Goal: Information Seeking & Learning: Learn about a topic

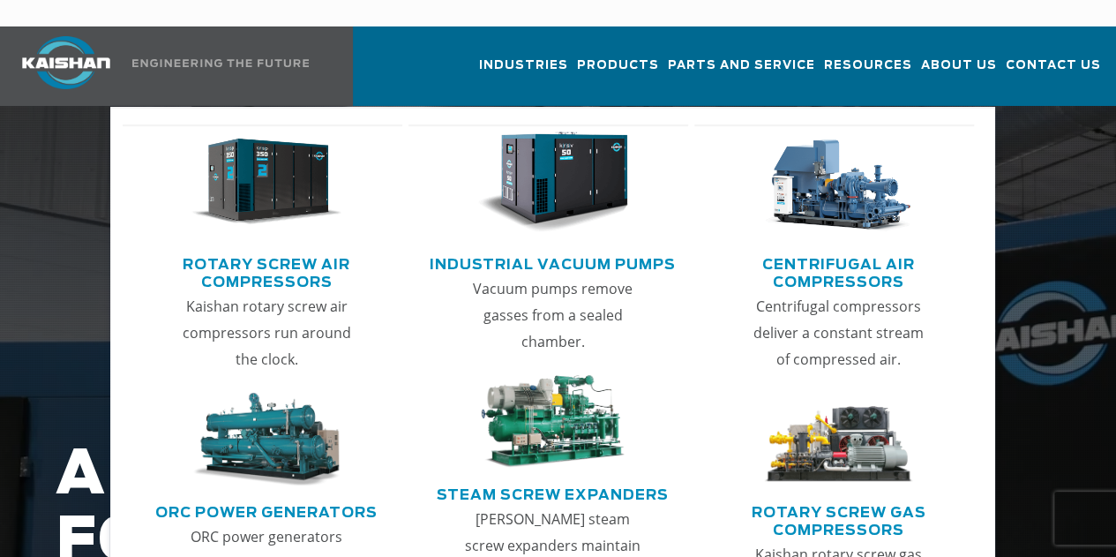
click at [309, 249] on link "Rotary Screw Air Compressors" at bounding box center [267, 271] width 272 height 44
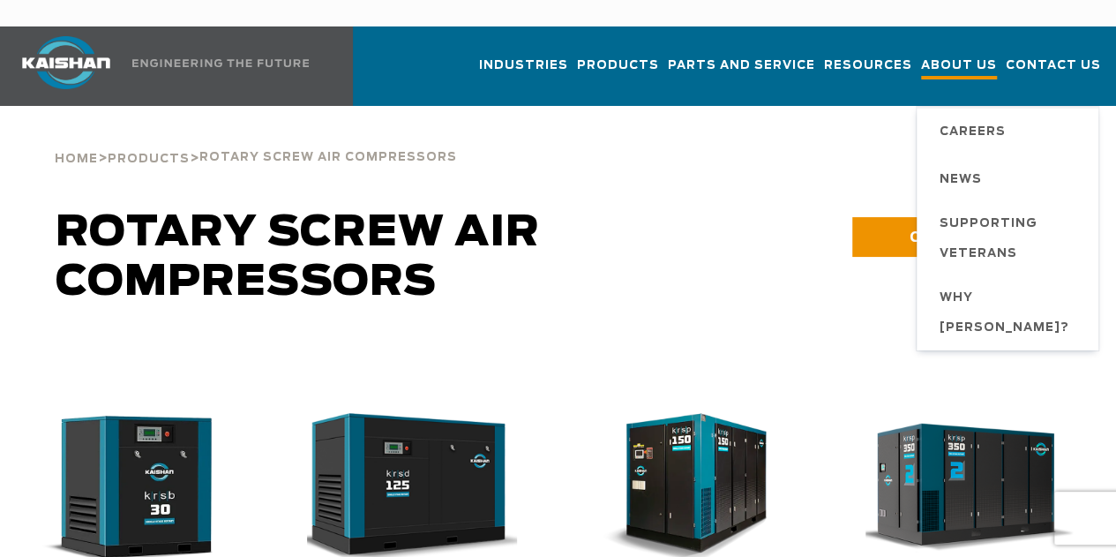
click at [933, 56] on span "About Us" at bounding box center [959, 68] width 76 height 24
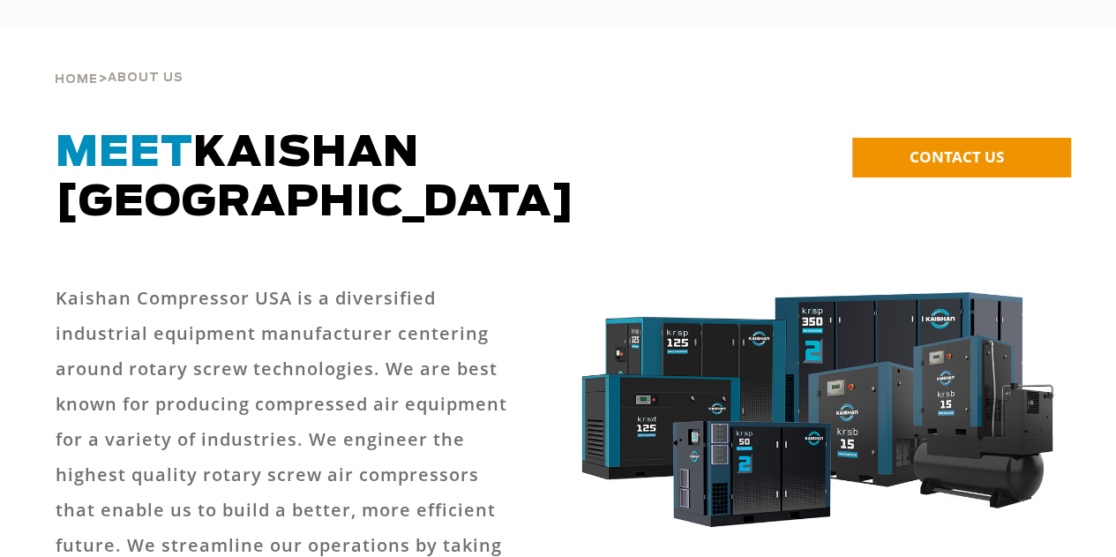
click at [1015, 39] on div "Home > About Us" at bounding box center [558, 59] width 1027 height 67
click at [988, 91] on div "Home > About Us" at bounding box center [558, 59] width 1027 height 67
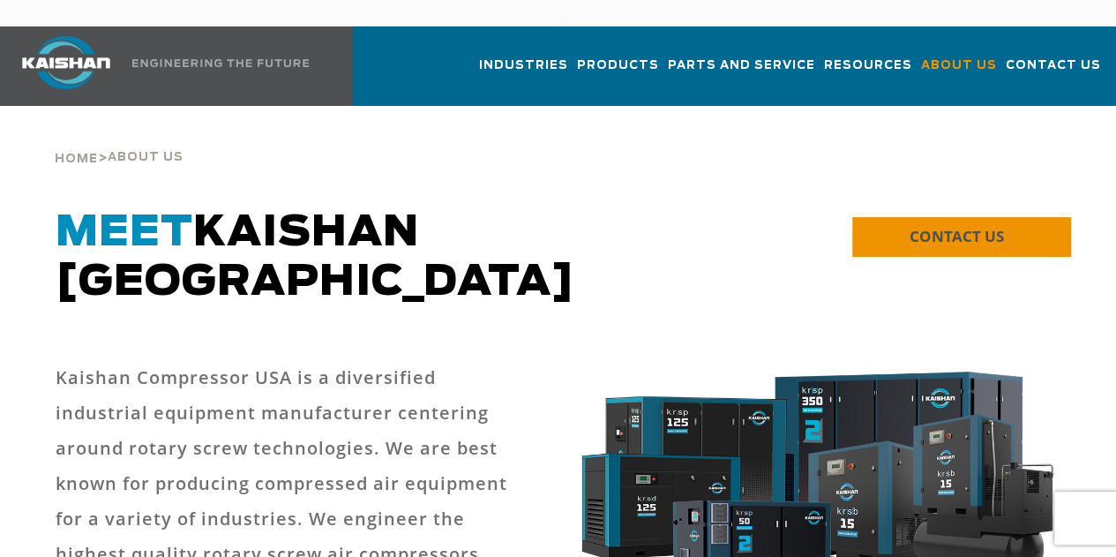
click at [959, 217] on link "CONTACT US" at bounding box center [961, 237] width 219 height 40
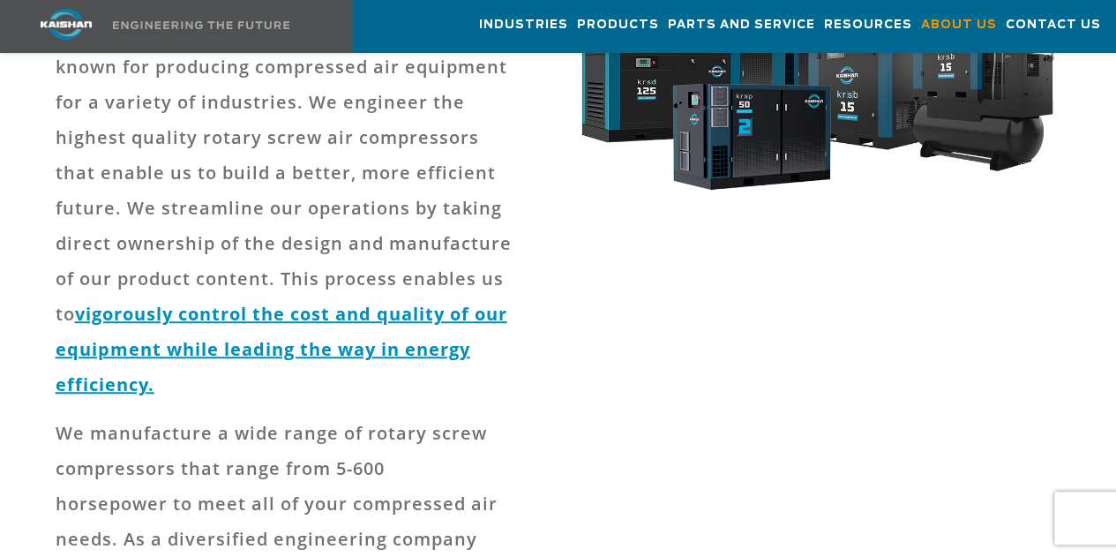
scroll to position [555, 0]
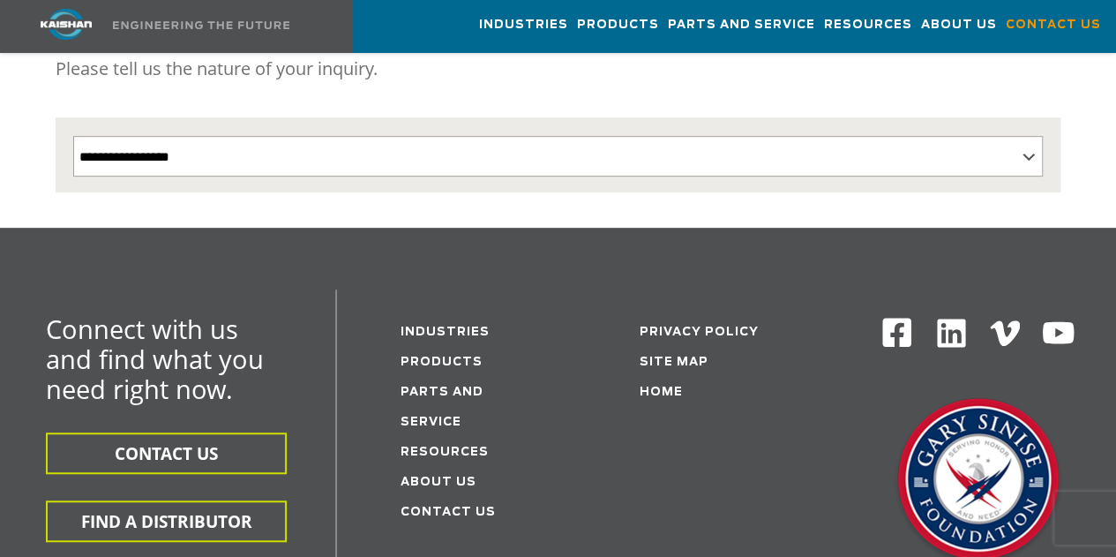
scroll to position [383, 0]
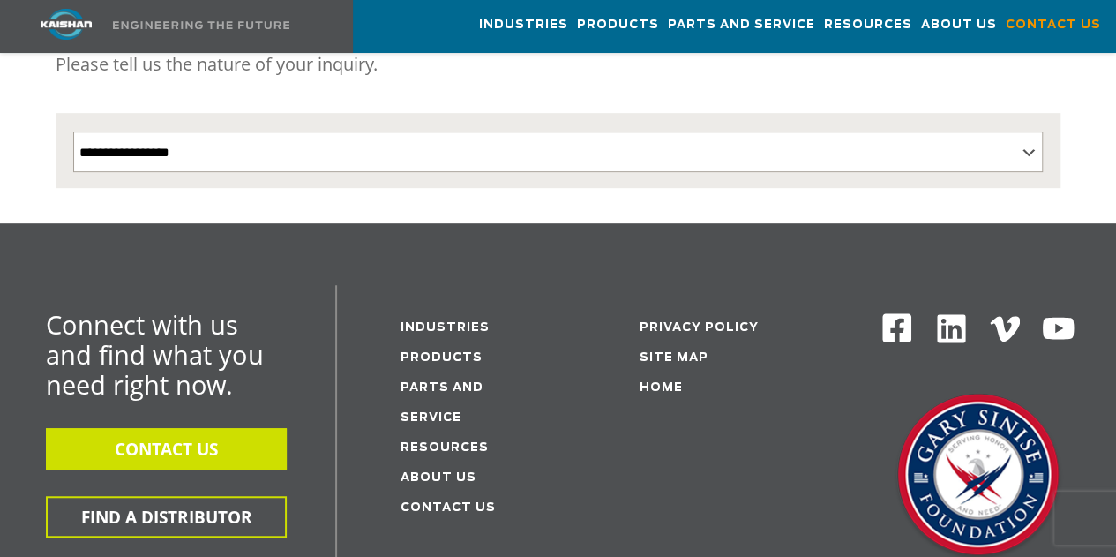
click at [237, 428] on button "CONTACT US" at bounding box center [166, 448] width 241 height 41
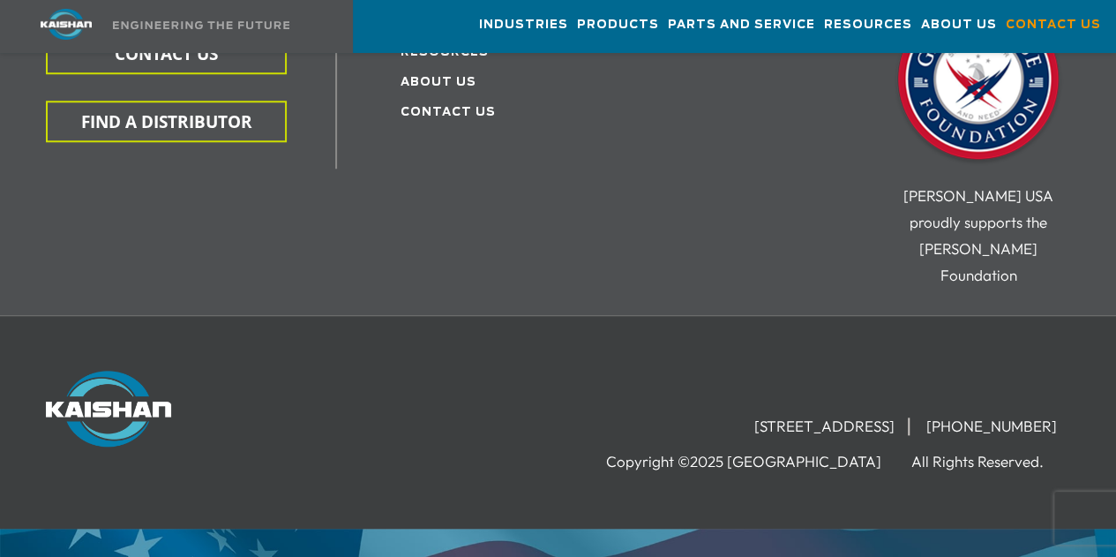
scroll to position [784, 0]
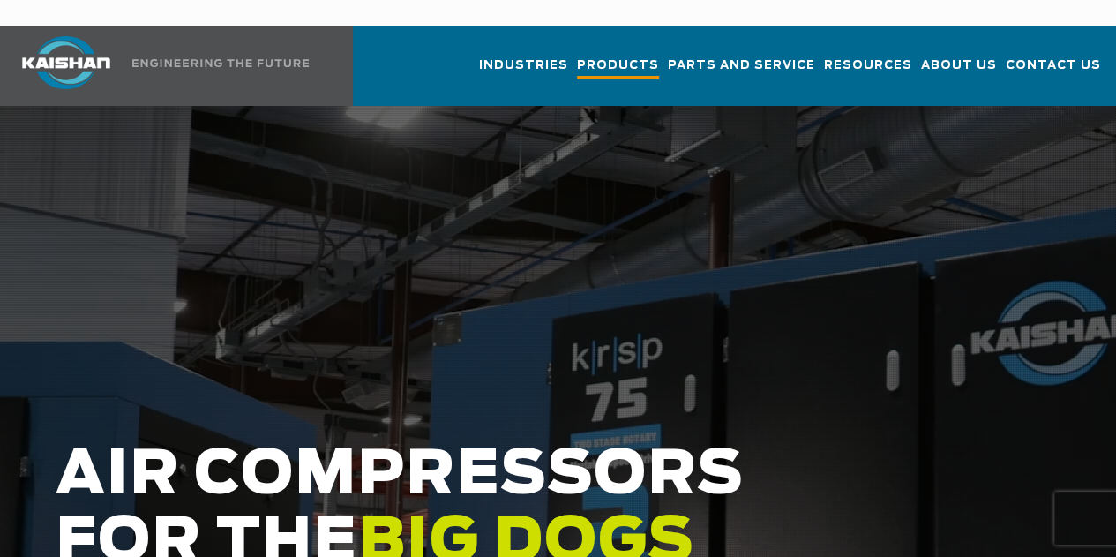
click at [577, 58] on link "Products" at bounding box center [618, 74] width 82 height 64
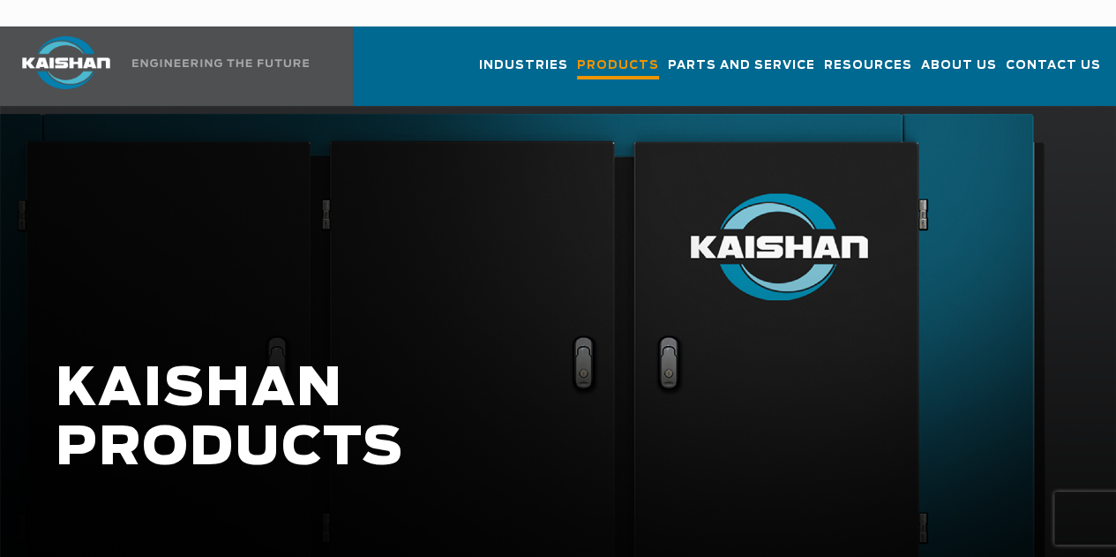
click at [577, 56] on span "Products" at bounding box center [618, 68] width 82 height 24
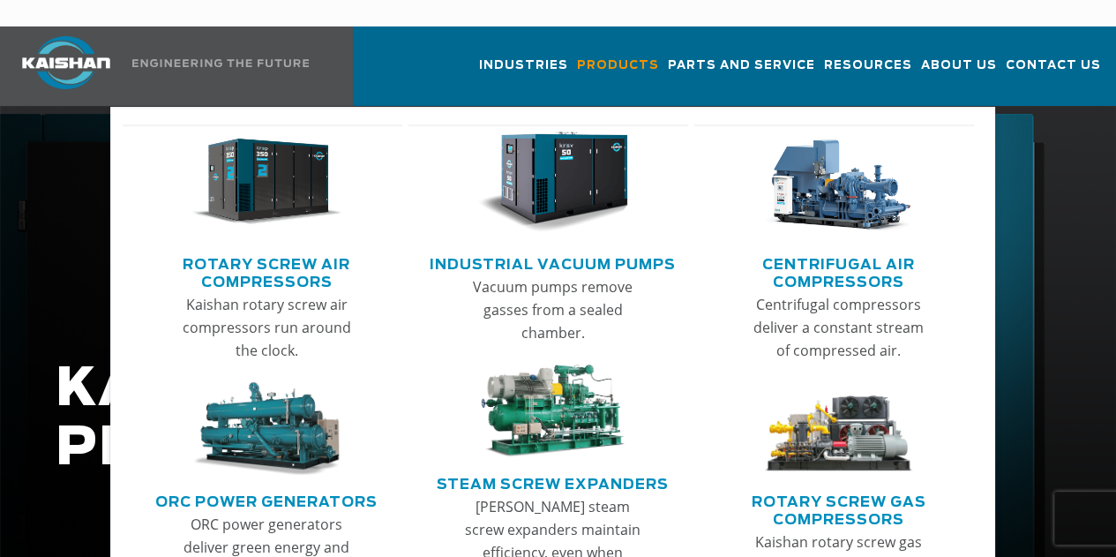
click at [310, 249] on link "Rotary Screw Air Compressors" at bounding box center [267, 271] width 272 height 44
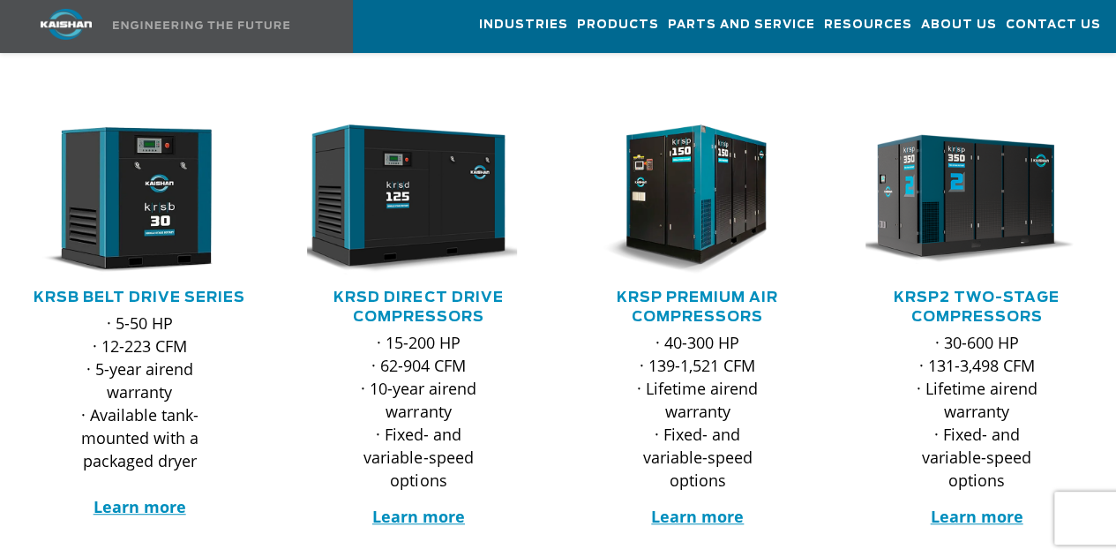
scroll to position [300, 0]
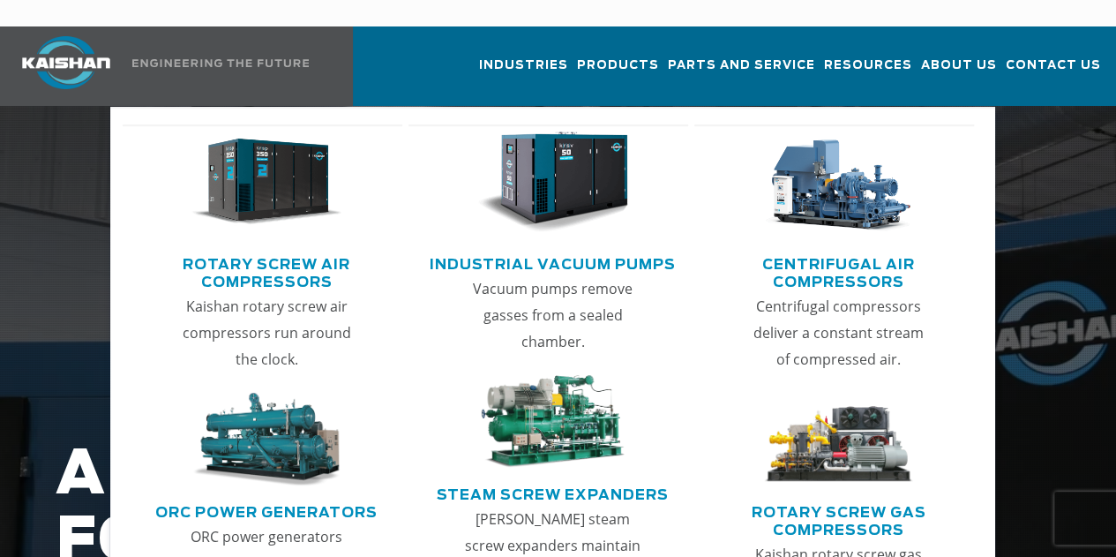
click at [298, 249] on link "Rotary Screw Air Compressors" at bounding box center [267, 271] width 272 height 44
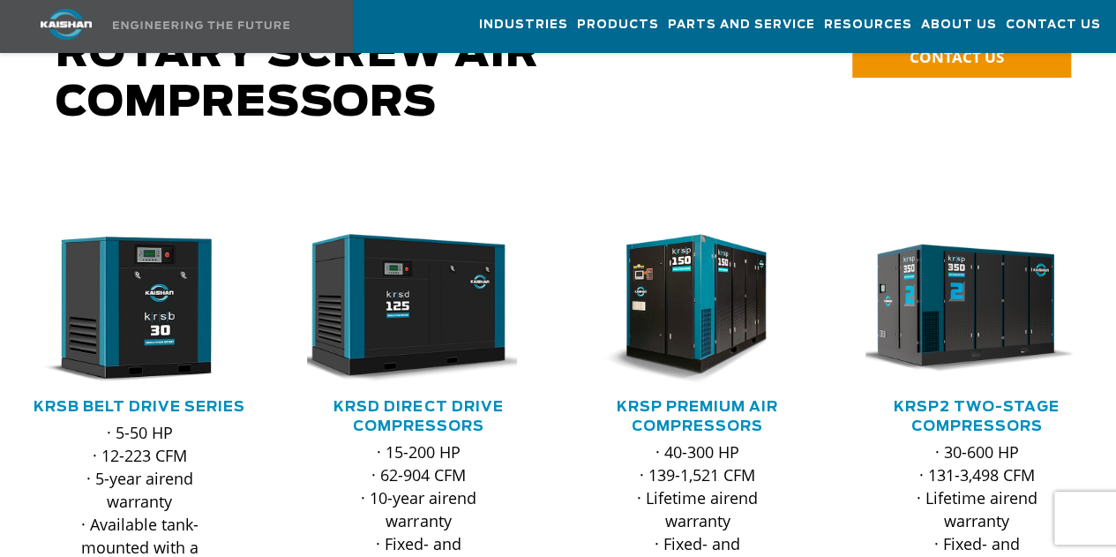
scroll to position [221, 0]
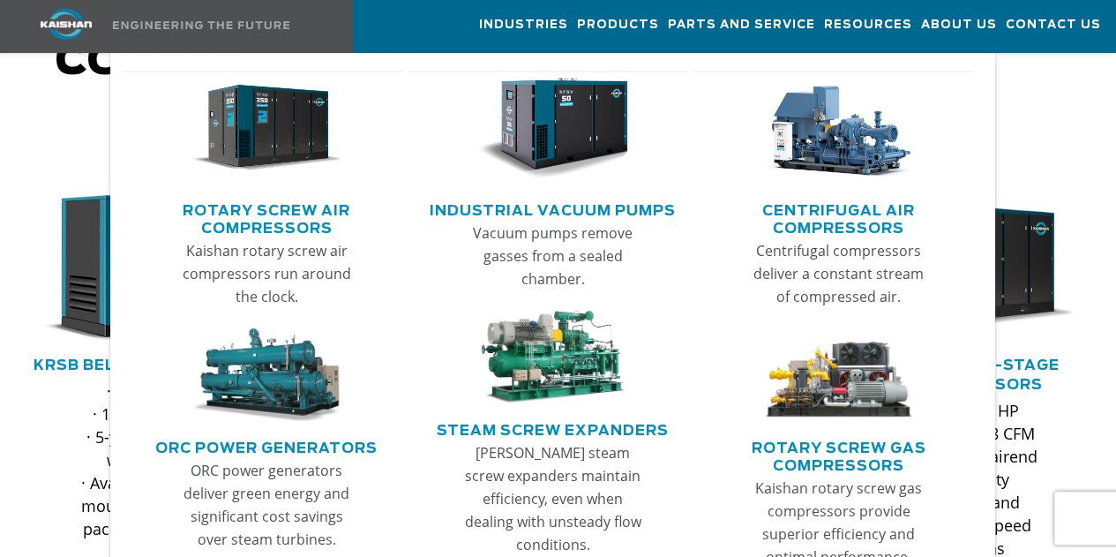
click at [804, 218] on link "Centrifugal Air Compressors" at bounding box center [839, 217] width 272 height 44
